Goal: Task Accomplishment & Management: Manage account settings

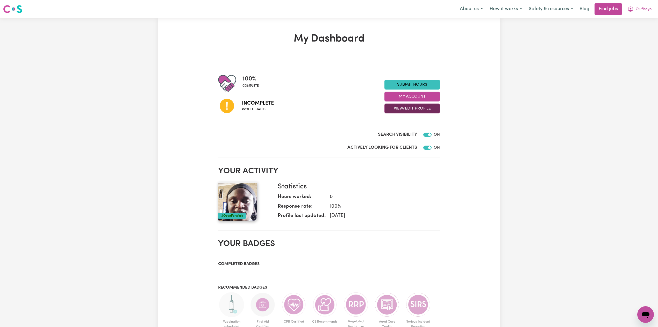
click at [418, 106] on button "View/Edit Profile" at bounding box center [412, 108] width 55 height 10
click at [408, 131] on link "Edit Profile" at bounding box center [409, 132] width 48 height 10
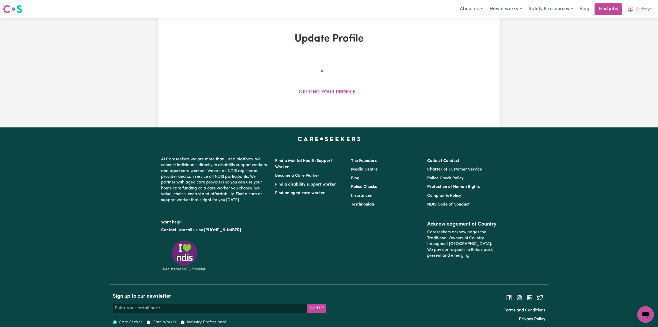
select select "[DEMOGRAPHIC_DATA]"
select select "Student Visa"
select select "Studying a healthcare related degree or qualification"
select select "46"
select select "61"
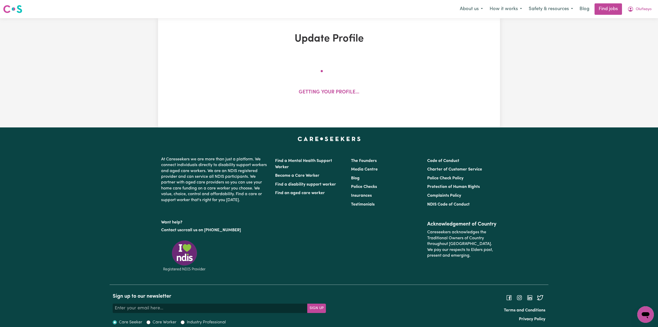
select select "64"
select select "80"
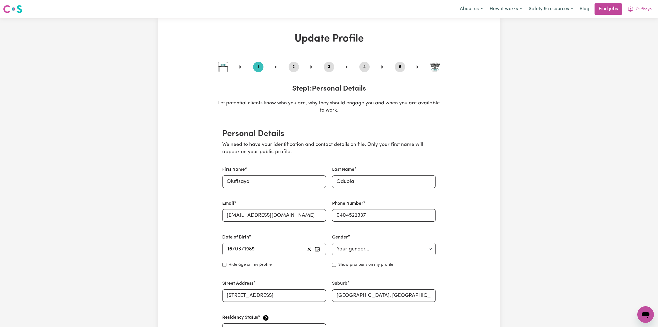
click at [298, 66] on button "2" at bounding box center [294, 67] width 10 height 7
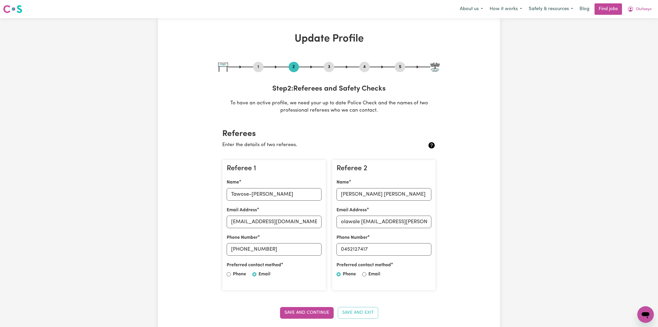
scroll to position [104, 0]
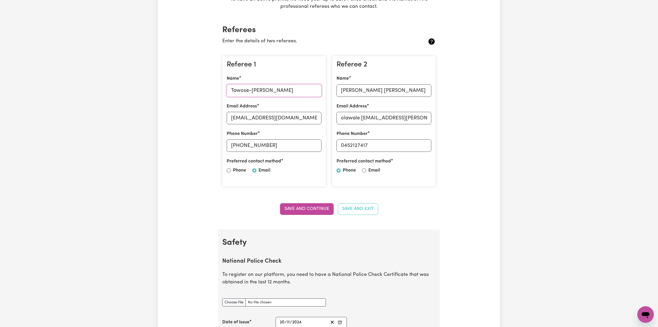
click at [257, 94] on input "Tawose-[PERSON_NAME]" at bounding box center [274, 90] width 95 height 12
click at [245, 115] on input "[EMAIL_ADDRESS][DOMAIN_NAME]" at bounding box center [274, 118] width 95 height 12
drag, startPoint x: 240, startPoint y: 143, endPoint x: 290, endPoint y: 148, distance: 50.3
click at [290, 148] on input "[PHONE_NUMBER]" at bounding box center [274, 145] width 95 height 12
click at [244, 116] on input "[EMAIL_ADDRESS][DOMAIN_NAME]" at bounding box center [274, 118] width 95 height 12
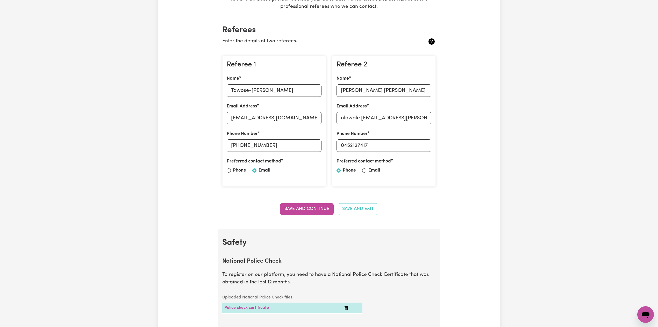
click at [366, 97] on div "Referee 2 Name [PERSON_NAME] [PERSON_NAME] Email Address olawale [EMAIL_ADDRESS…" at bounding box center [384, 121] width 104 height 131
click at [369, 88] on input "[PERSON_NAME] [PERSON_NAME]" at bounding box center [384, 90] width 95 height 12
click at [370, 120] on input "olawale [EMAIL_ADDRESS][PERSON_NAME][DOMAIN_NAME]" at bounding box center [384, 118] width 95 height 12
drag, startPoint x: 345, startPoint y: 145, endPoint x: 200, endPoint y: 165, distance: 146.3
click at [414, 148] on input "0452127417" at bounding box center [384, 145] width 95 height 12
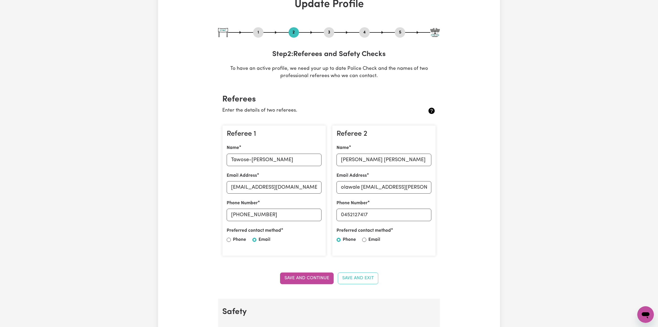
scroll to position [0, 0]
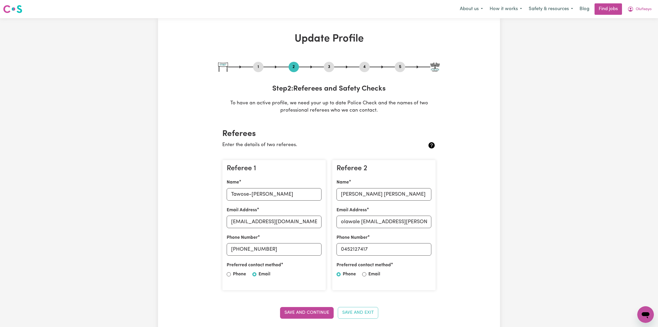
drag, startPoint x: 332, startPoint y: 65, endPoint x: 347, endPoint y: 69, distance: 15.4
click at [332, 65] on button "3" at bounding box center [329, 67] width 10 height 7
select select "2023"
select select "Certificate III (Individual Support)"
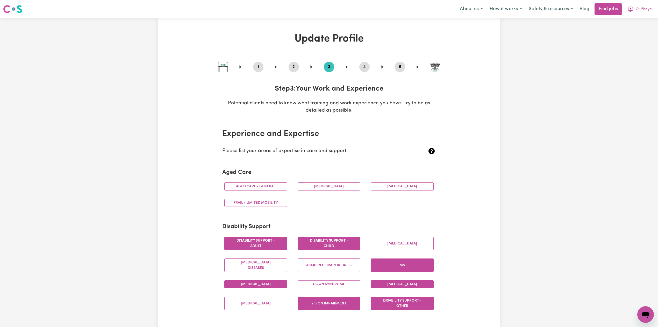
drag, startPoint x: 367, startPoint y: 66, endPoint x: 385, endPoint y: 67, distance: 18.2
click at [367, 67] on button "4" at bounding box center [365, 67] width 10 height 7
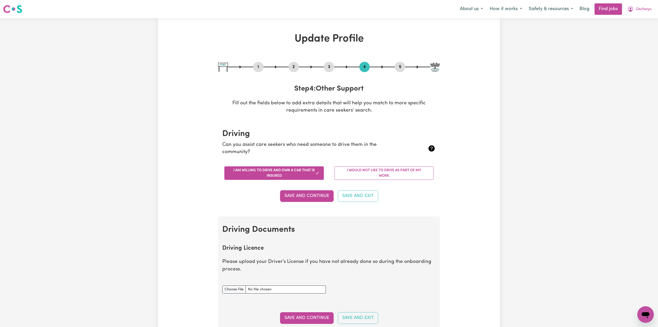
click at [398, 67] on button "5" at bounding box center [400, 67] width 10 height 7
select select "I am providing services privately on my own"
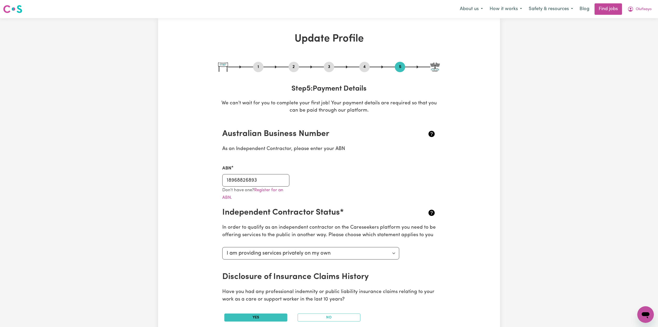
click at [265, 172] on div "ABN 18968826893" at bounding box center [255, 175] width 67 height 21
click at [264, 176] on input "18968826893" at bounding box center [255, 180] width 67 height 12
